Goal: Connect with others: Connect with others

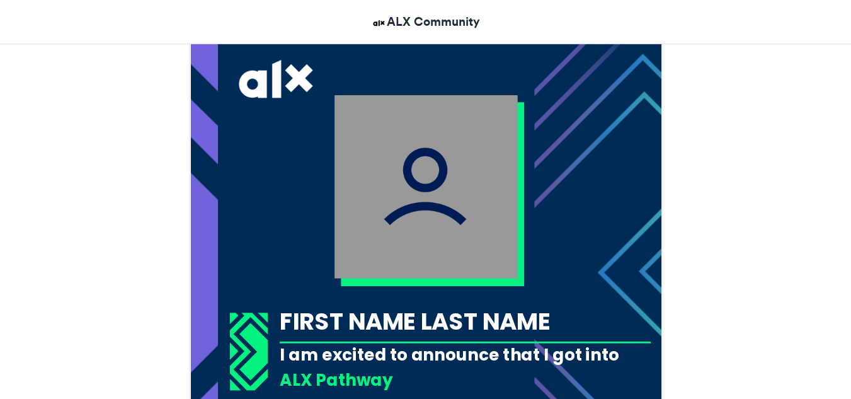
scroll to position [504, 0]
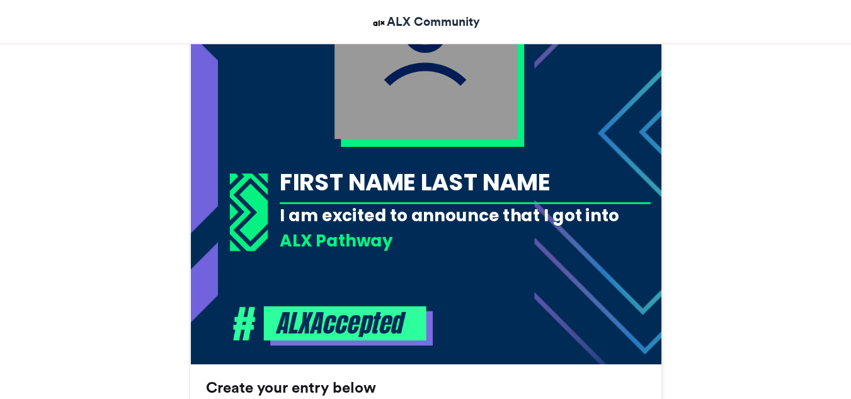
click at [406, 197] on div "FIRST NAME LAST NAME" at bounding box center [465, 182] width 371 height 33
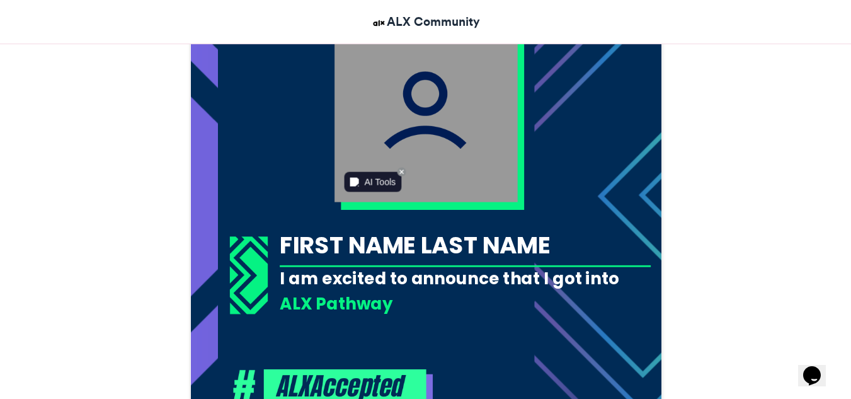
scroll to position [0, 0]
click at [326, 250] on div "FIRST NAME LAST NAME" at bounding box center [465, 245] width 371 height 33
click at [525, 232] on div "FIRST NAME LAST NAME" at bounding box center [465, 245] width 371 height 33
click at [522, 244] on div "FIRST NAME LAST NAME" at bounding box center [465, 245] width 371 height 33
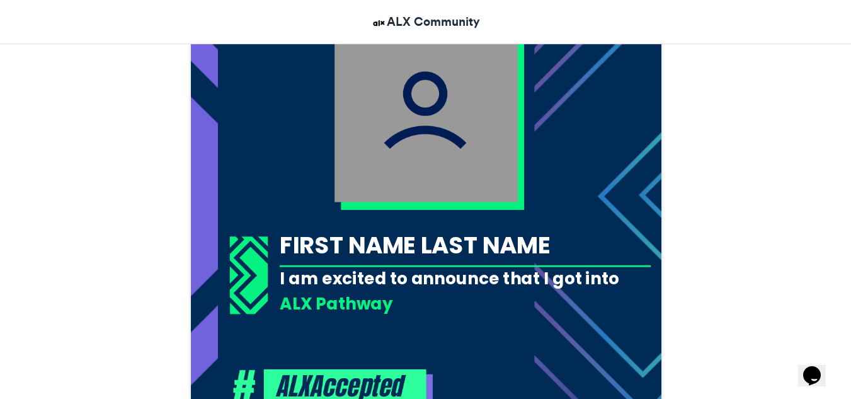
click at [522, 244] on div "FIRST NAME LAST NAME" at bounding box center [465, 245] width 371 height 33
drag, startPoint x: 567, startPoint y: 239, endPoint x: 435, endPoint y: 261, distance: 133.5
click at [438, 264] on div "I am excited to announce that I got into the FIRST NAME LAST NAME ALX Pathway" at bounding box center [425, 191] width 471 height 471
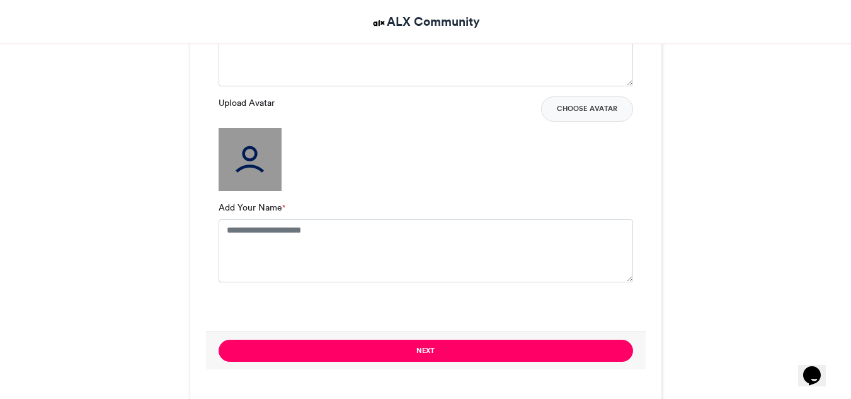
scroll to position [1008, 0]
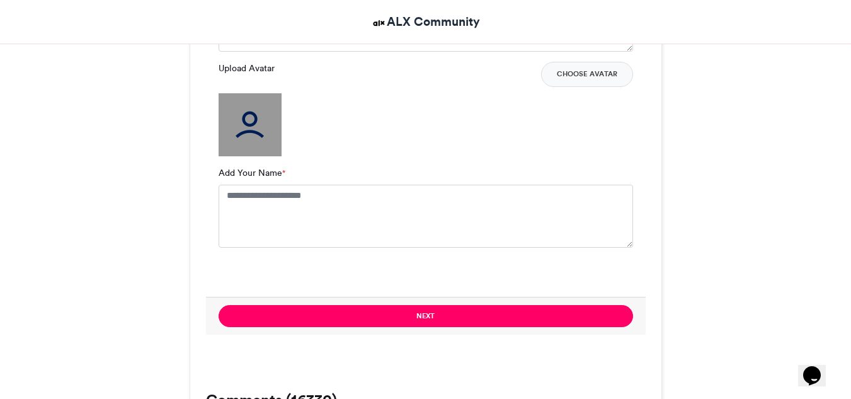
click at [258, 144] on img at bounding box center [250, 124] width 63 height 63
drag, startPoint x: 586, startPoint y: 79, endPoint x: 580, endPoint y: 81, distance: 6.6
click at [581, 81] on button "Choose Avatar" at bounding box center [587, 74] width 92 height 25
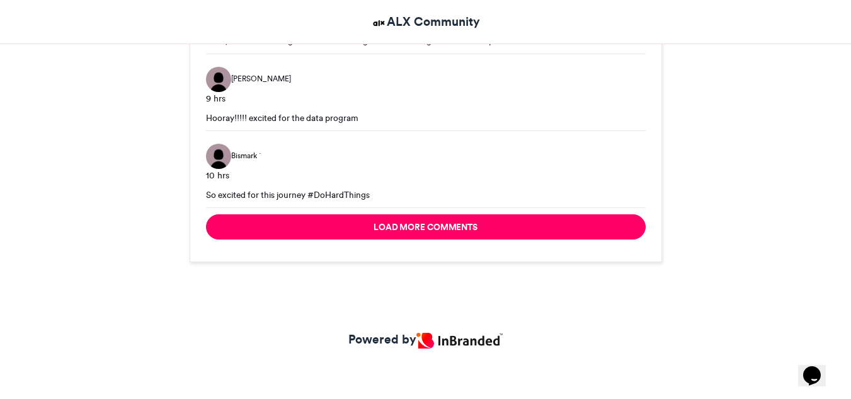
scroll to position [2101, 0]
